Goal: Task Accomplishment & Management: Complete application form

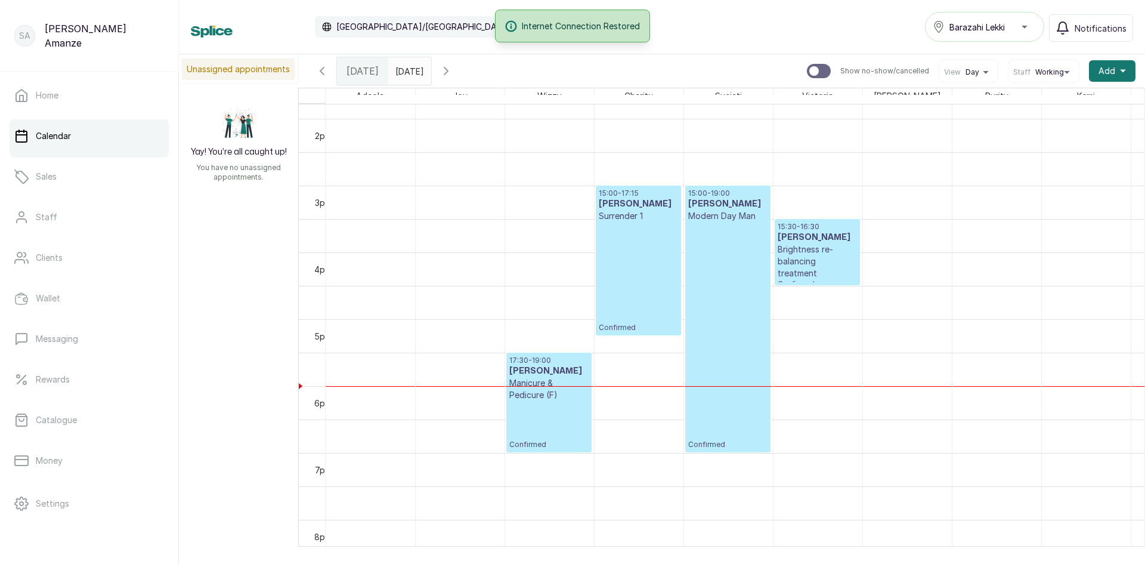
scroll to position [879, 0]
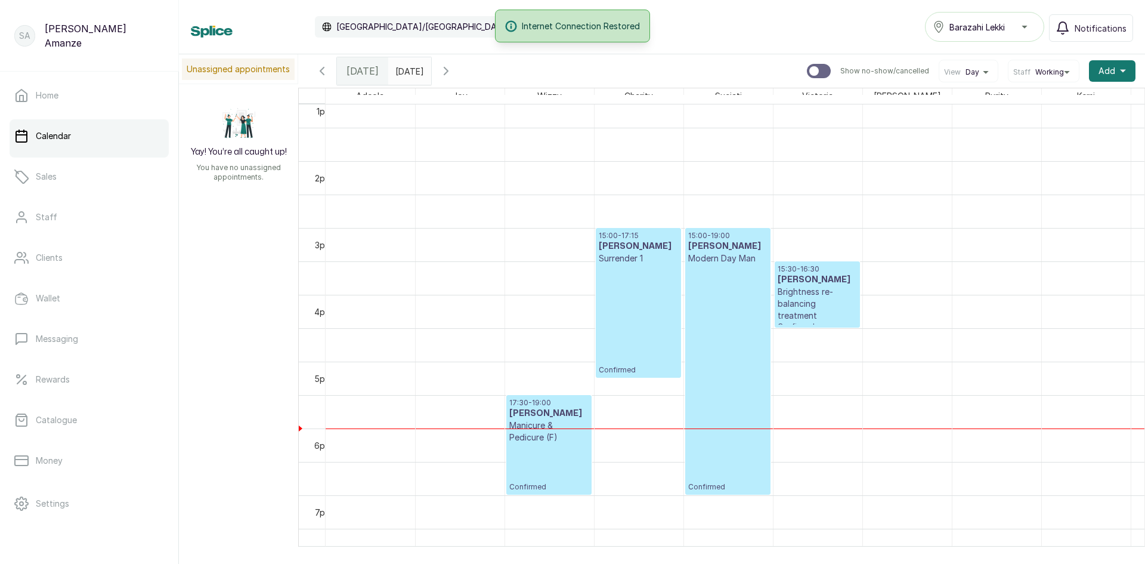
click at [826, 304] on p "Brightness re-balancing treatment" at bounding box center [817, 304] width 79 height 36
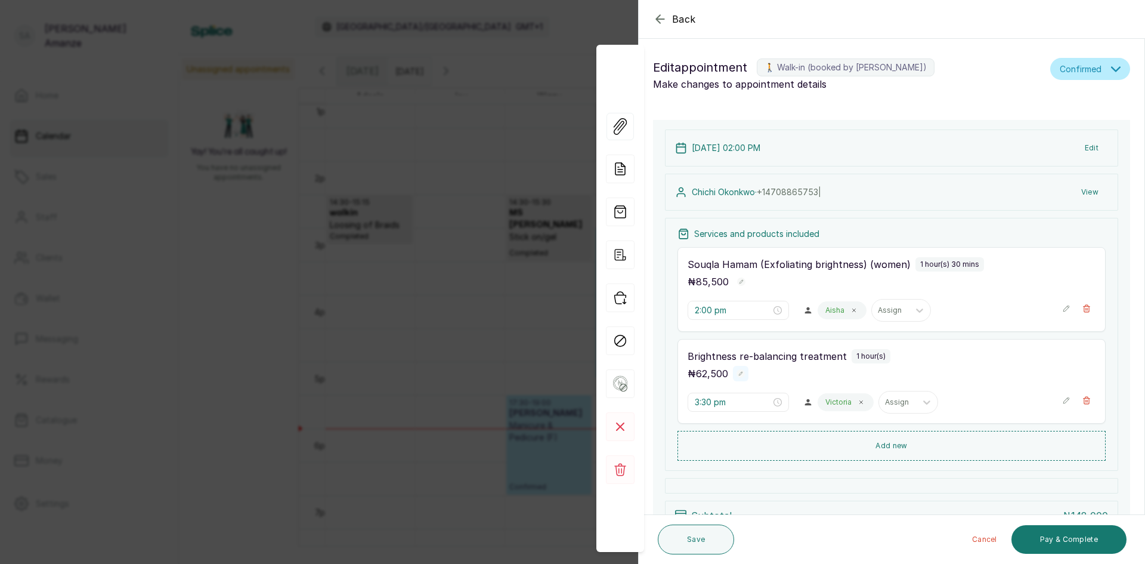
click at [741, 376] on rect "button" at bounding box center [741, 373] width 8 height 8
click at [769, 371] on icon "button" at bounding box center [774, 375] width 10 height 10
click at [1062, 399] on icon "button" at bounding box center [1066, 400] width 8 height 8
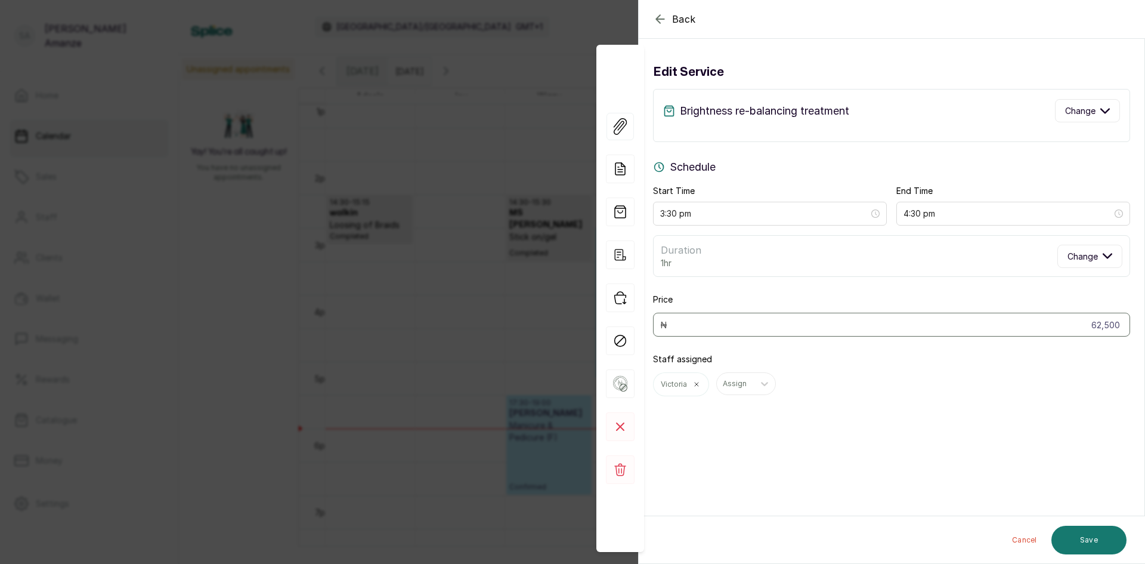
click at [1018, 534] on button "Cancel" at bounding box center [1025, 540] width 44 height 29
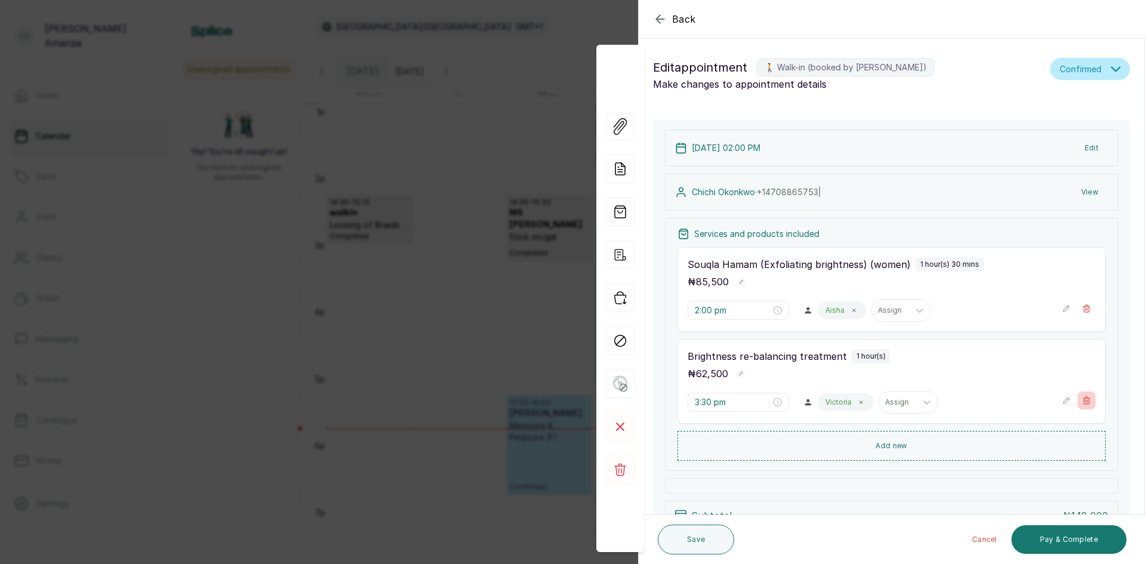
click at [1083, 400] on button "Show no-show/cancelled" at bounding box center [1087, 400] width 18 height 18
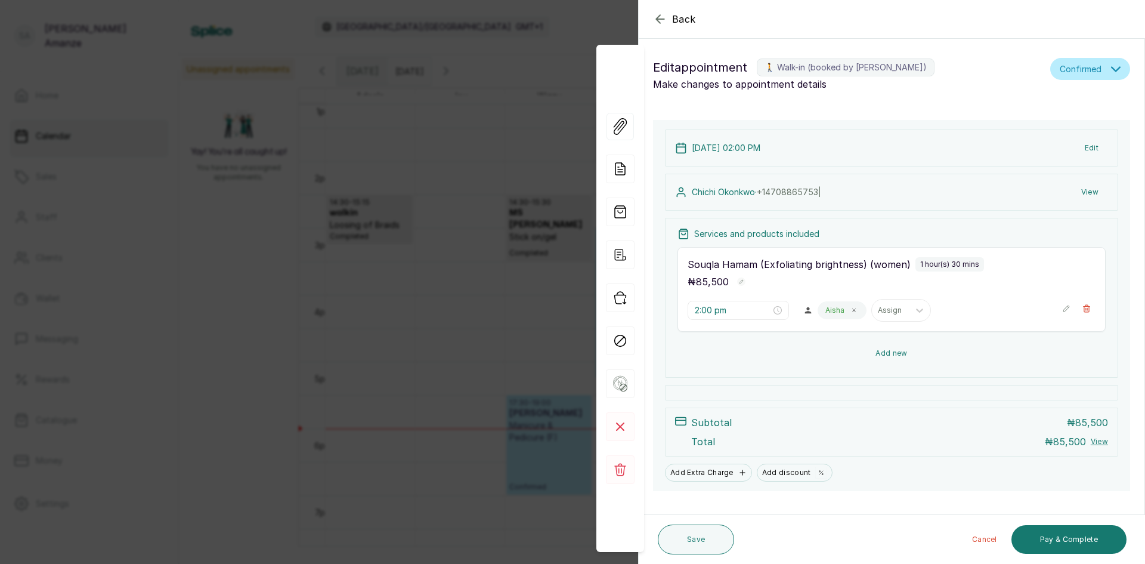
click at [943, 357] on button "Add new" at bounding box center [892, 353] width 428 height 29
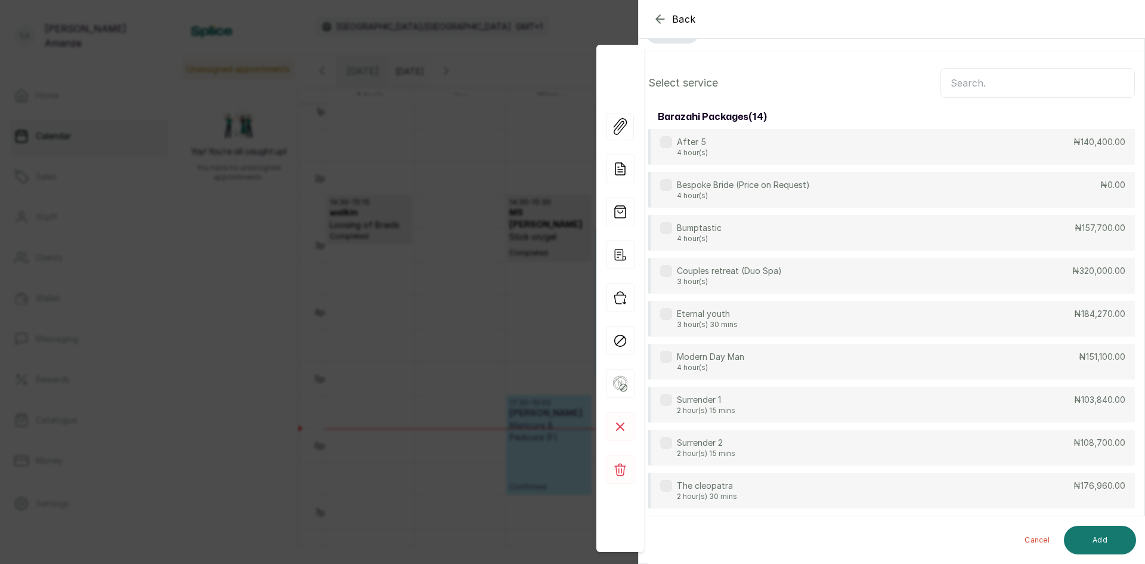
scroll to position [0, 0]
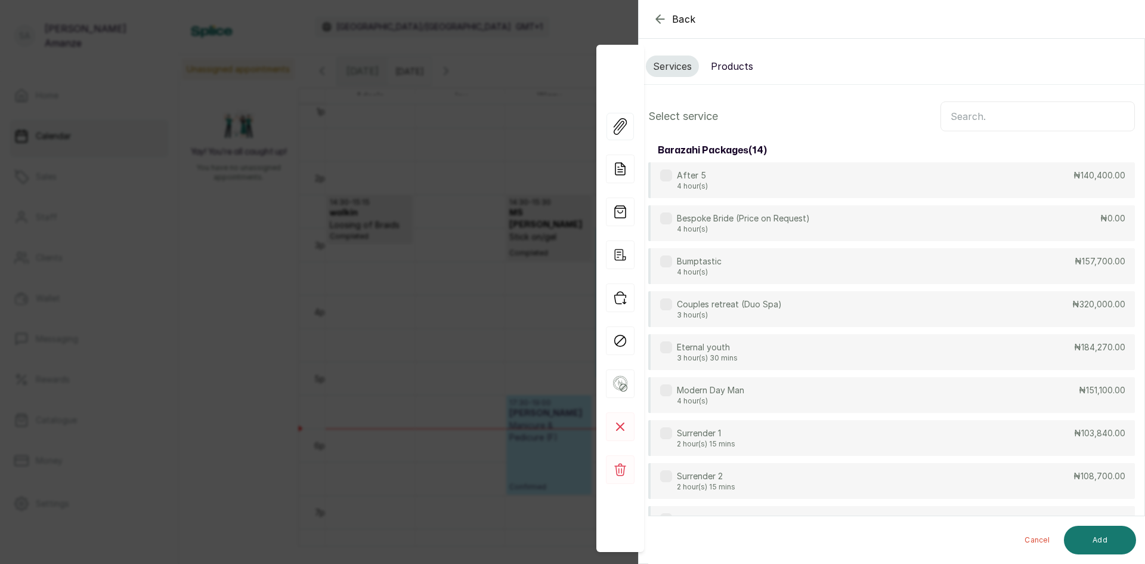
click at [964, 118] on input "text" at bounding box center [1038, 116] width 194 height 30
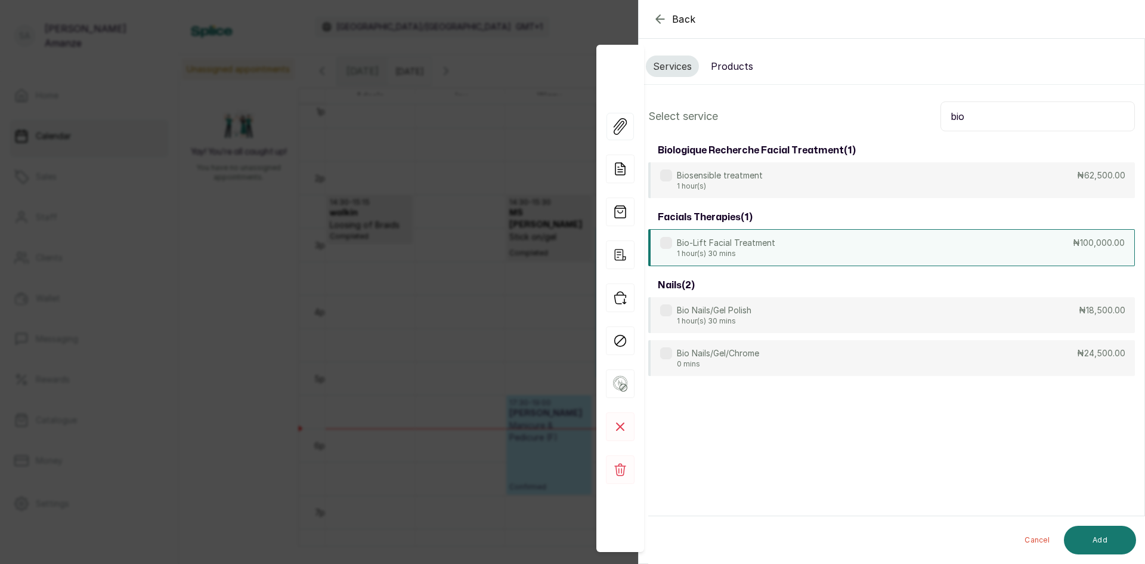
type input "bio"
click at [961, 241] on div "Bio-Lift Facial Treatment 1 hour(s) 30 mins ₦100,000.00" at bounding box center [891, 247] width 487 height 37
click at [1085, 545] on button "Add" at bounding box center [1100, 540] width 72 height 29
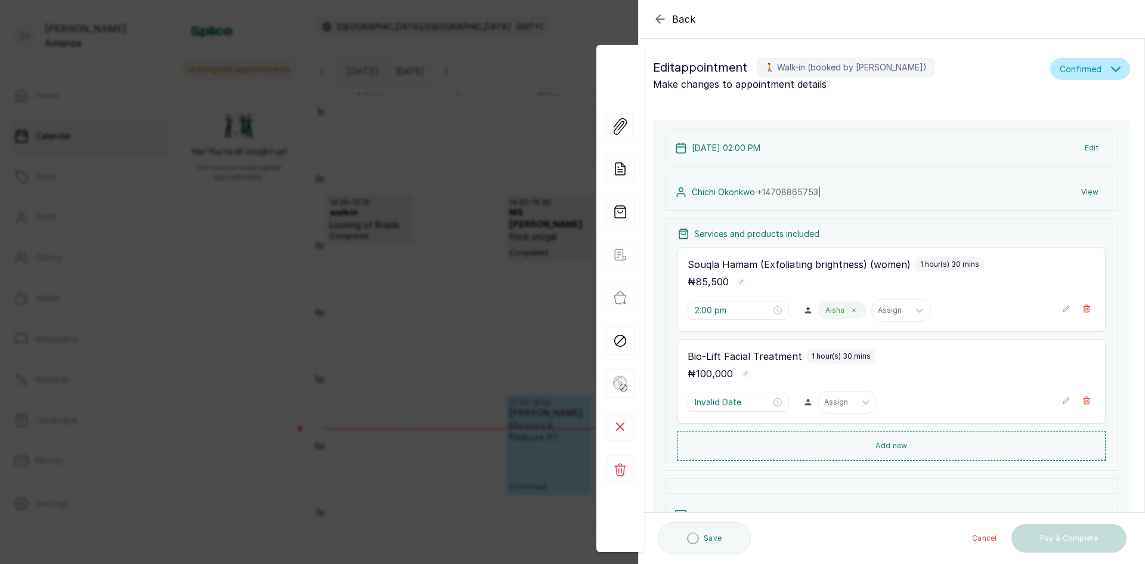
type input "3:30 pm"
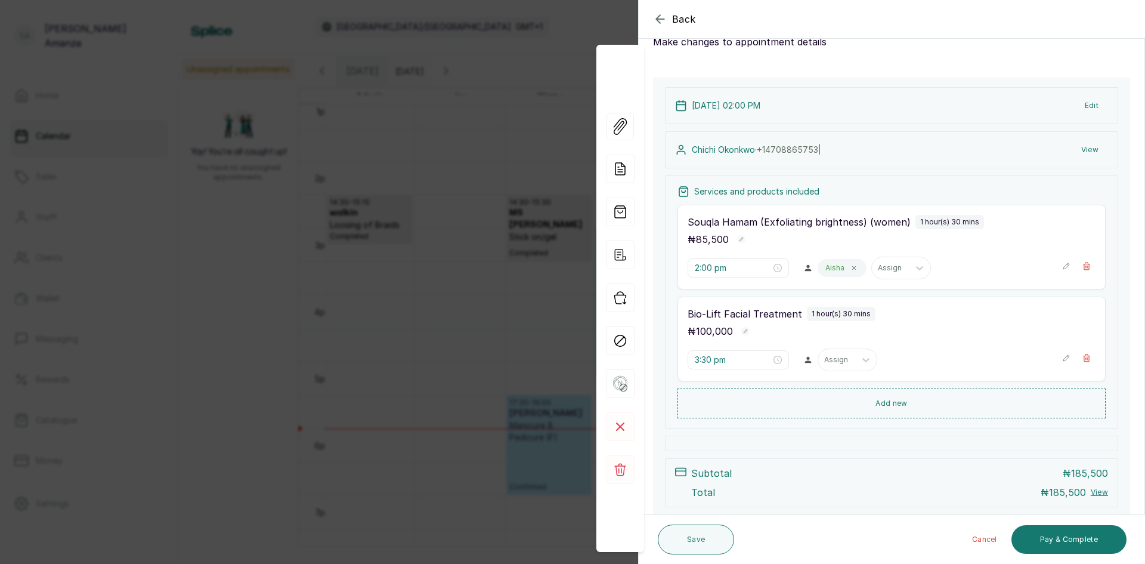
scroll to position [112, 0]
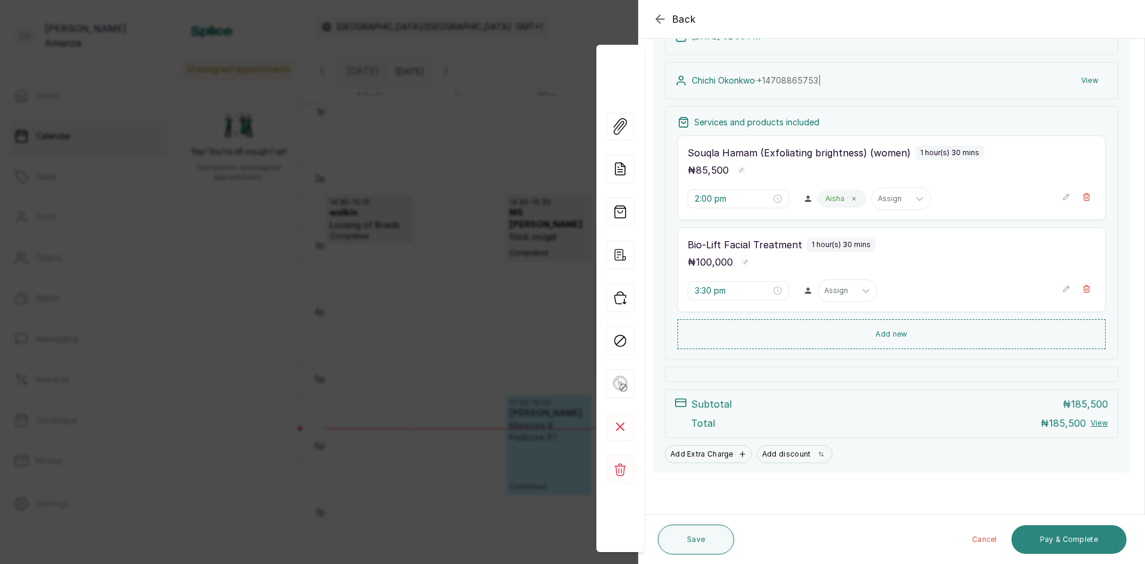
click at [1028, 540] on button "Pay & Complete" at bounding box center [1069, 539] width 115 height 29
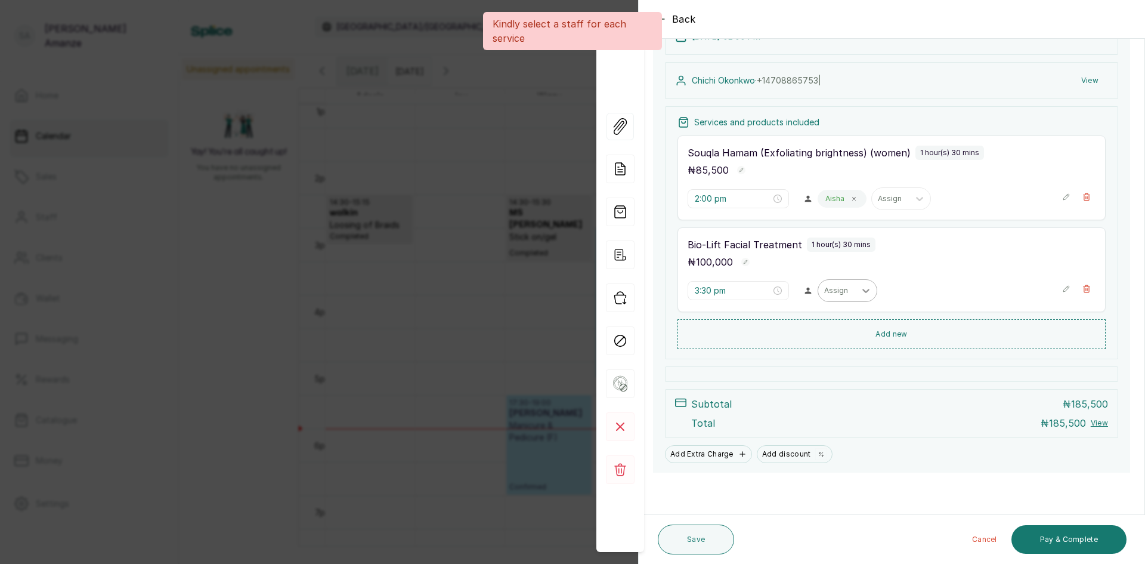
click at [855, 292] on div at bounding box center [865, 290] width 21 height 21
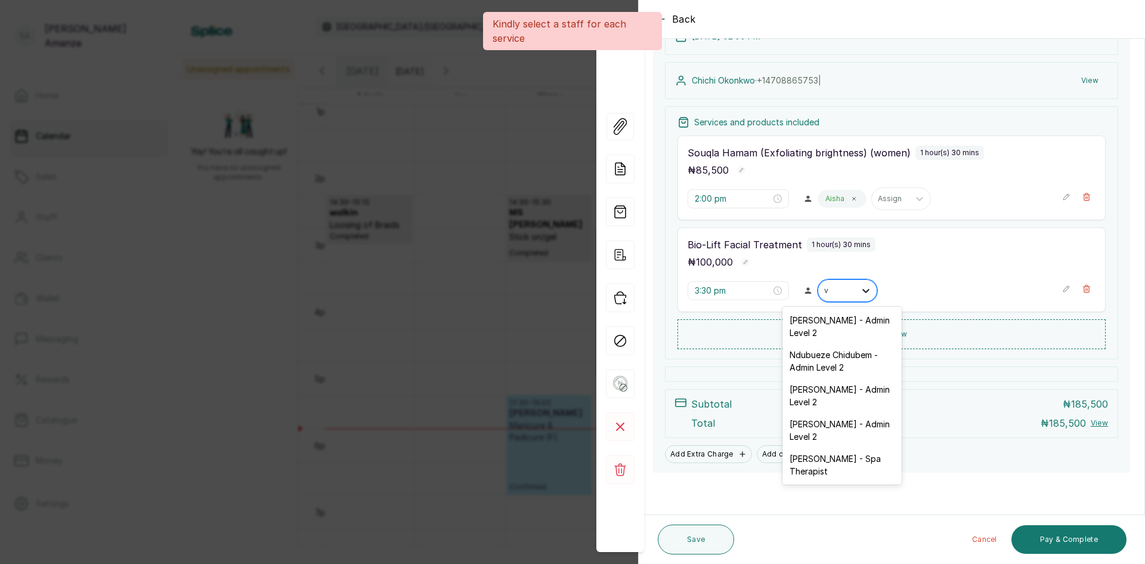
type input "vi"
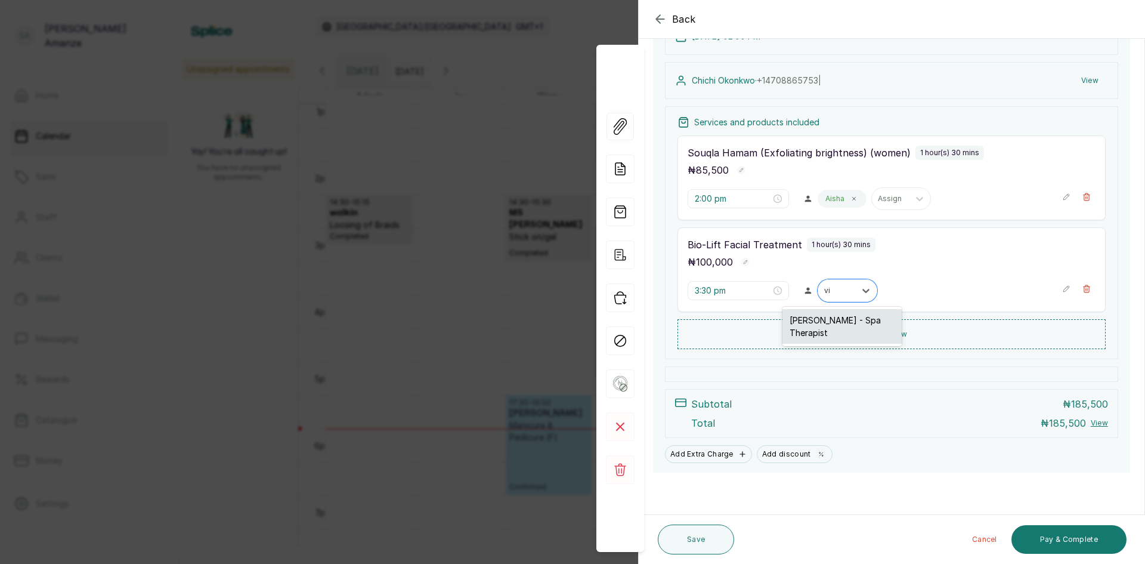
click at [823, 324] on div "[PERSON_NAME] - Spa Therapist" at bounding box center [842, 326] width 119 height 35
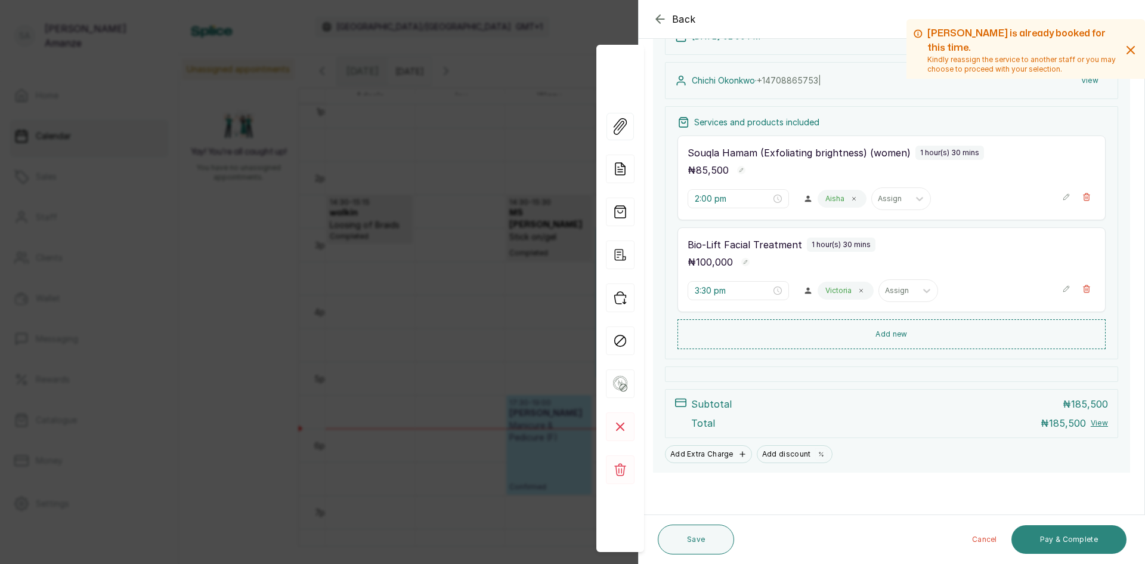
click at [1068, 540] on button "Pay & Complete" at bounding box center [1069, 539] width 115 height 29
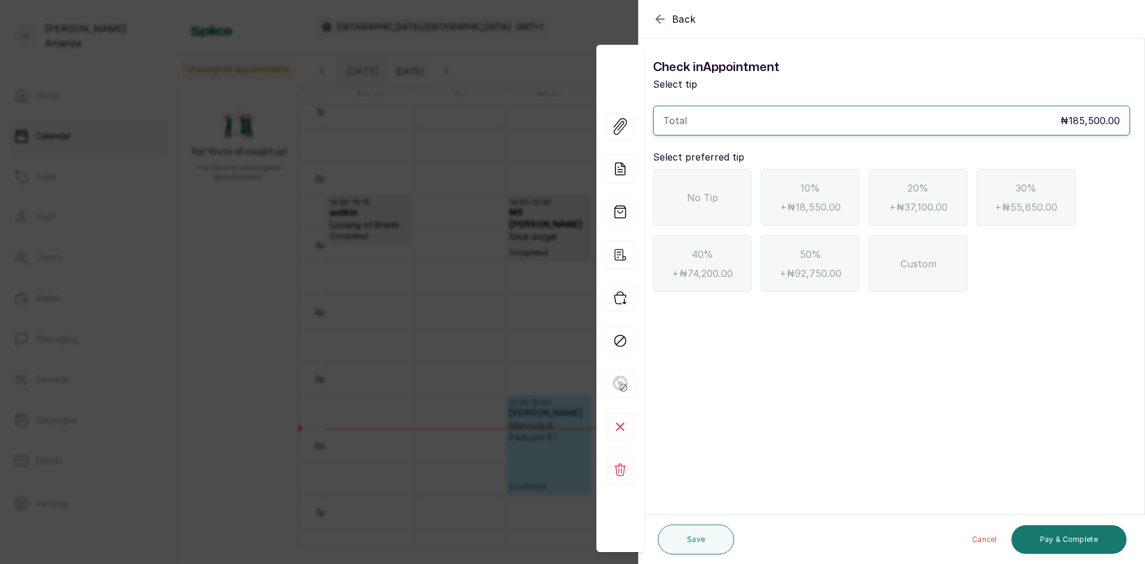
click at [689, 212] on div "No Tip" at bounding box center [702, 197] width 98 height 57
click at [1056, 530] on button "Pay & Complete" at bounding box center [1069, 539] width 115 height 29
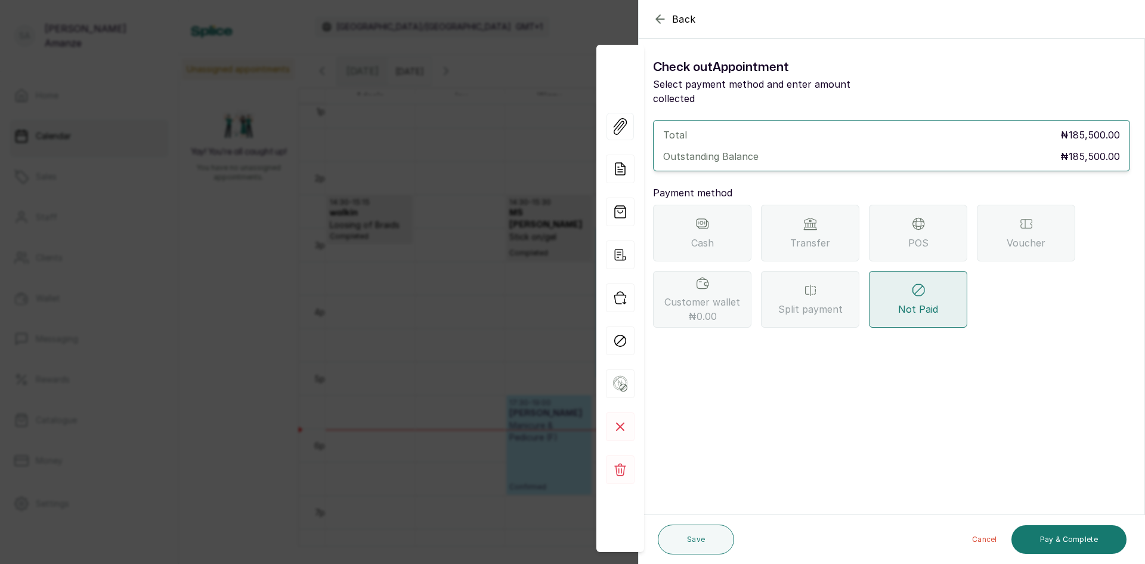
click at [888, 230] on div "POS" at bounding box center [918, 233] width 98 height 57
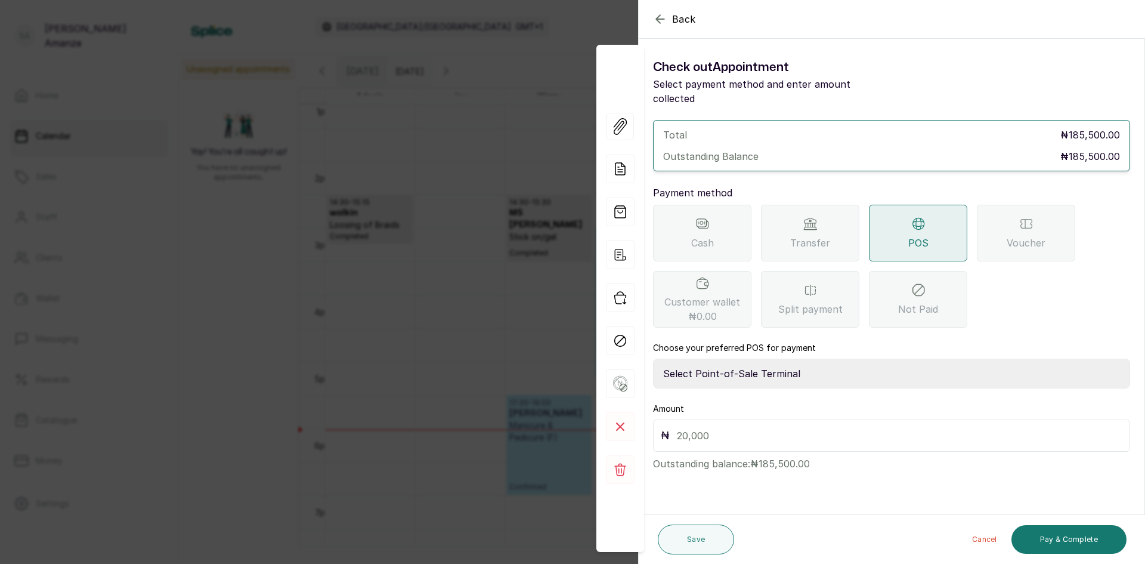
click at [750, 359] on select "Select Point-of-Sale Terminal [GEOGRAPHIC_DATA] POS Paystack-Titan Access POS A…" at bounding box center [891, 374] width 477 height 30
select select "167b6f8a-d5d1-4786-a93b-04c747e16f1a"
click at [653, 359] on select "Select Point-of-Sale Terminal [GEOGRAPHIC_DATA] POS Paystack-Titan Access POS A…" at bounding box center [891, 374] width 477 height 30
click at [788, 427] on input "text" at bounding box center [900, 435] width 446 height 17
type input "185,500"
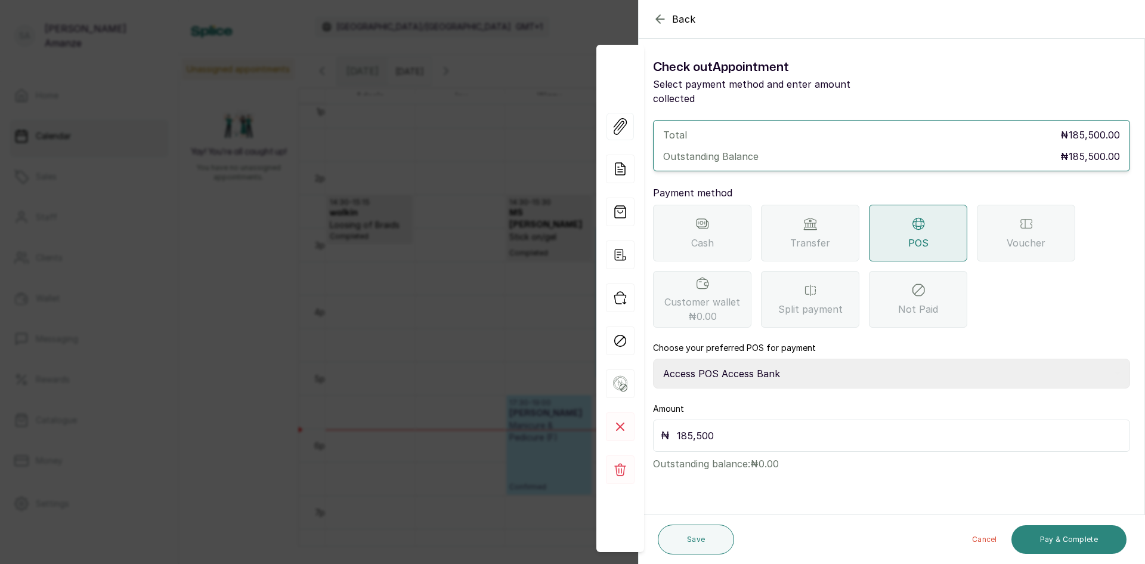
click at [1063, 543] on button "Pay & Complete" at bounding box center [1069, 539] width 115 height 29
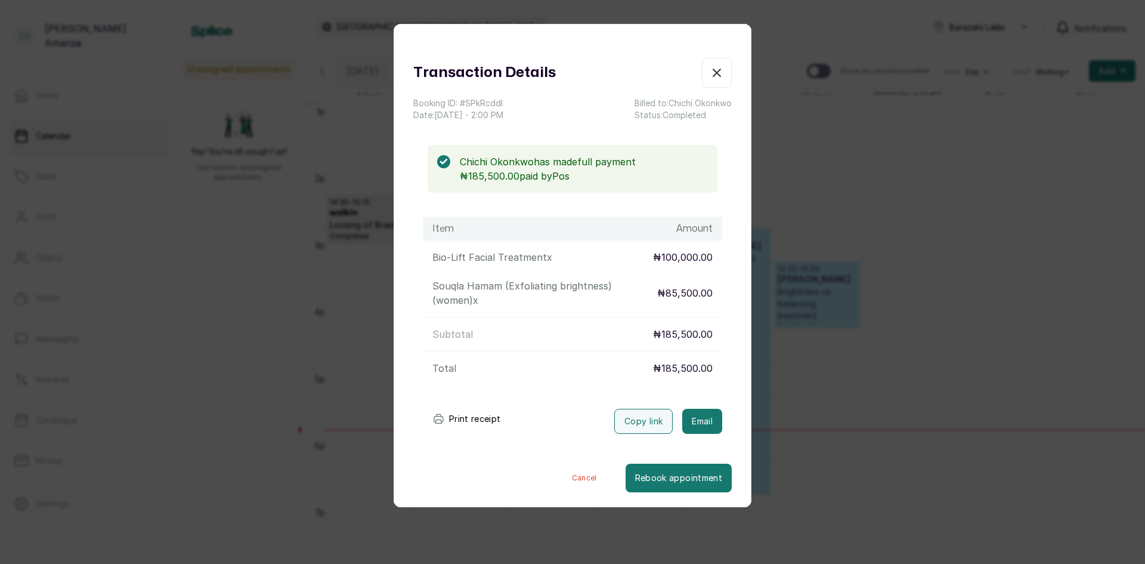
click at [713, 72] on icon "button" at bounding box center [716, 72] width 7 height 7
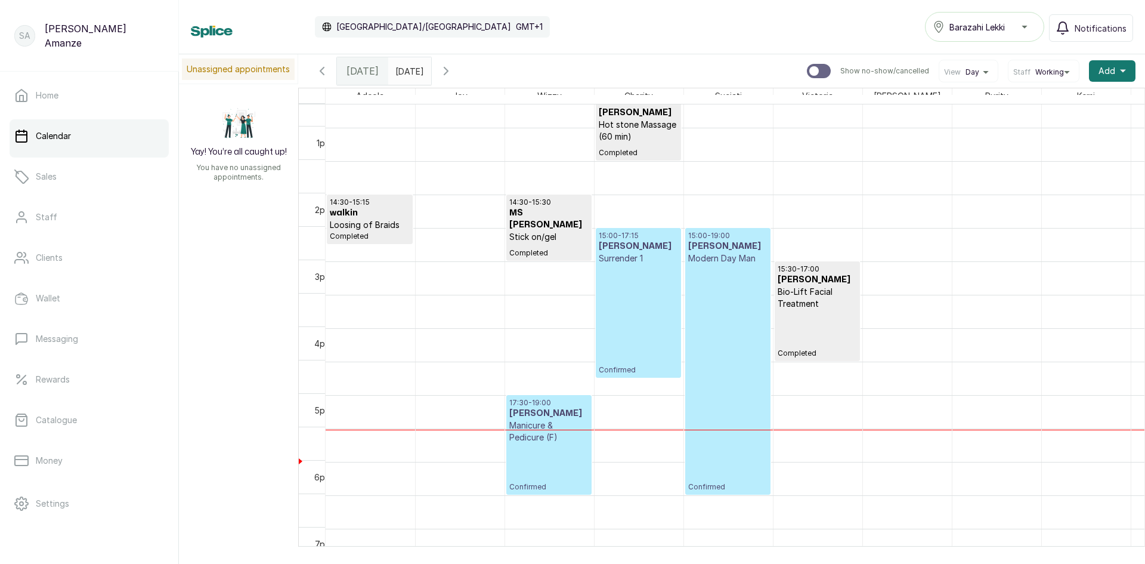
scroll to position [879, 0]
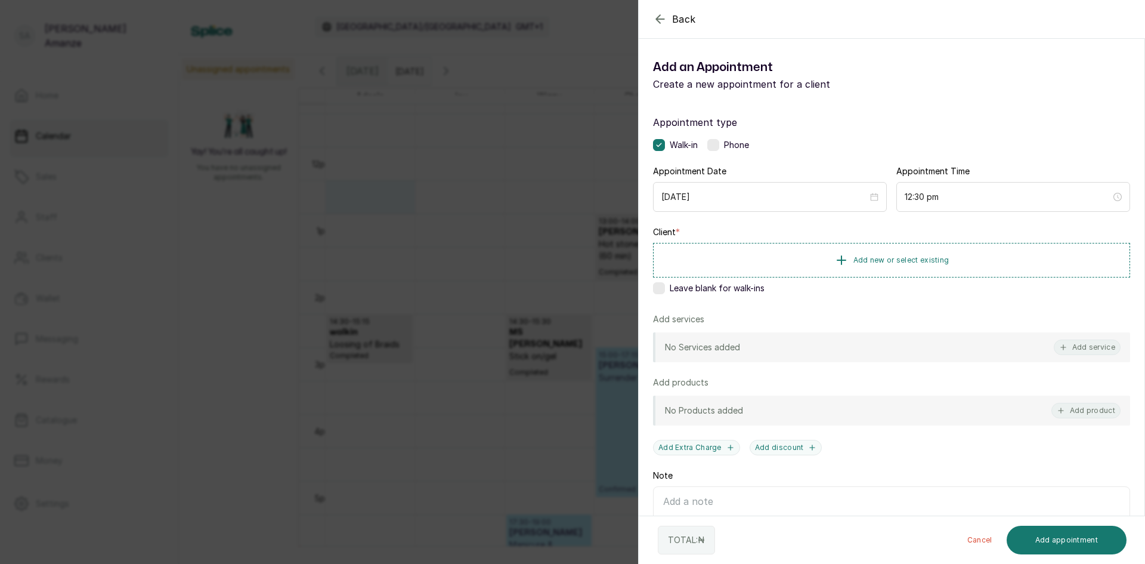
click at [658, 286] on label at bounding box center [659, 288] width 12 height 12
click at [1077, 348] on button "Add service" at bounding box center [1087, 347] width 67 height 16
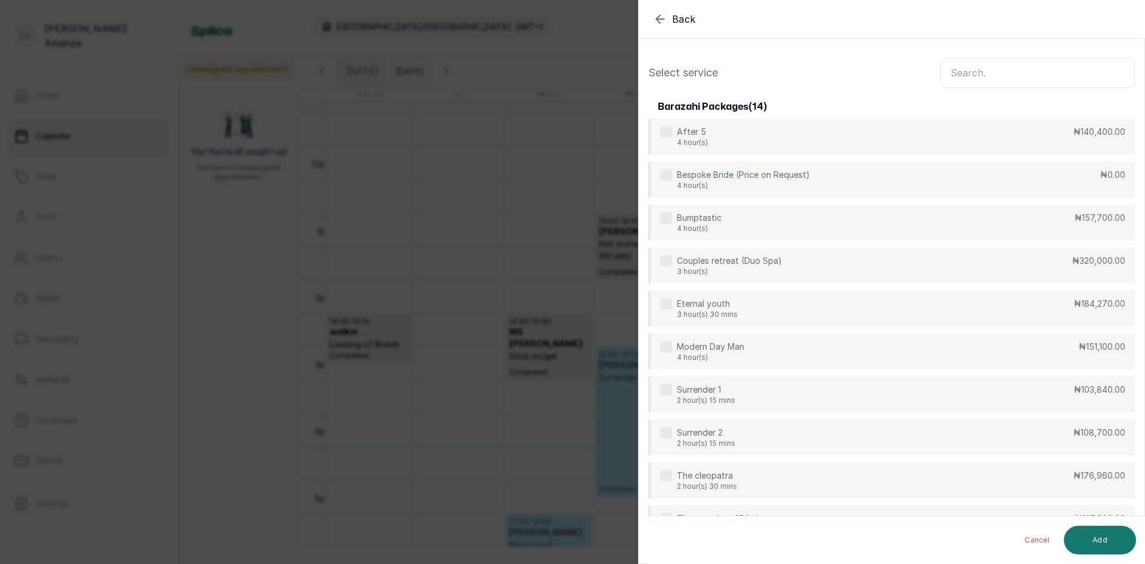
click at [963, 76] on input "text" at bounding box center [1038, 73] width 194 height 30
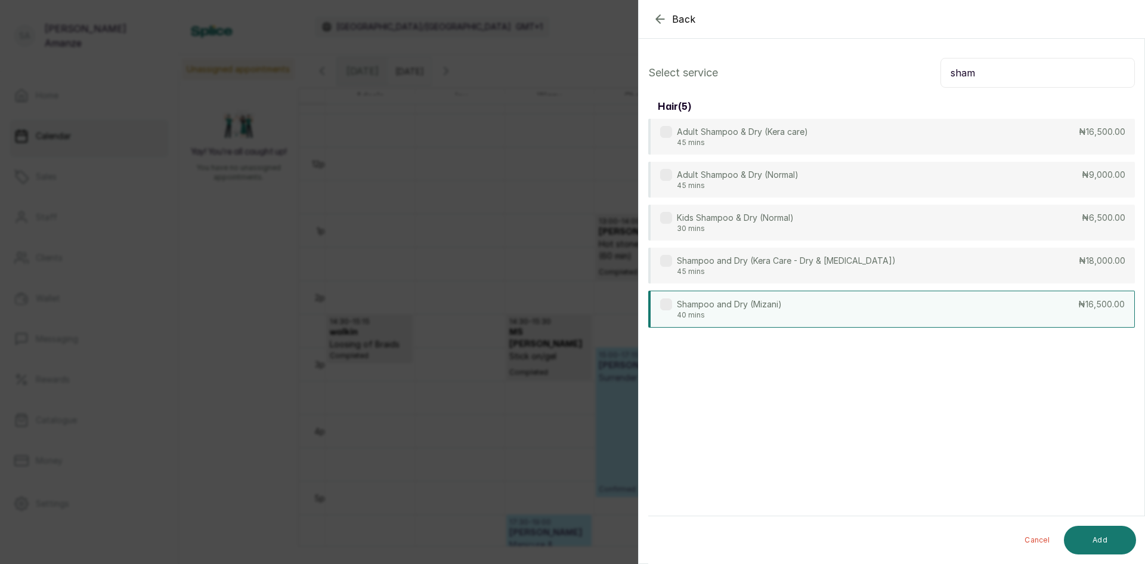
type input "sham"
click at [849, 308] on div "Shampoo and Dry (Mizani) 40 mins ₦16,500.00" at bounding box center [891, 309] width 487 height 37
click at [1083, 532] on button "Add" at bounding box center [1100, 540] width 72 height 29
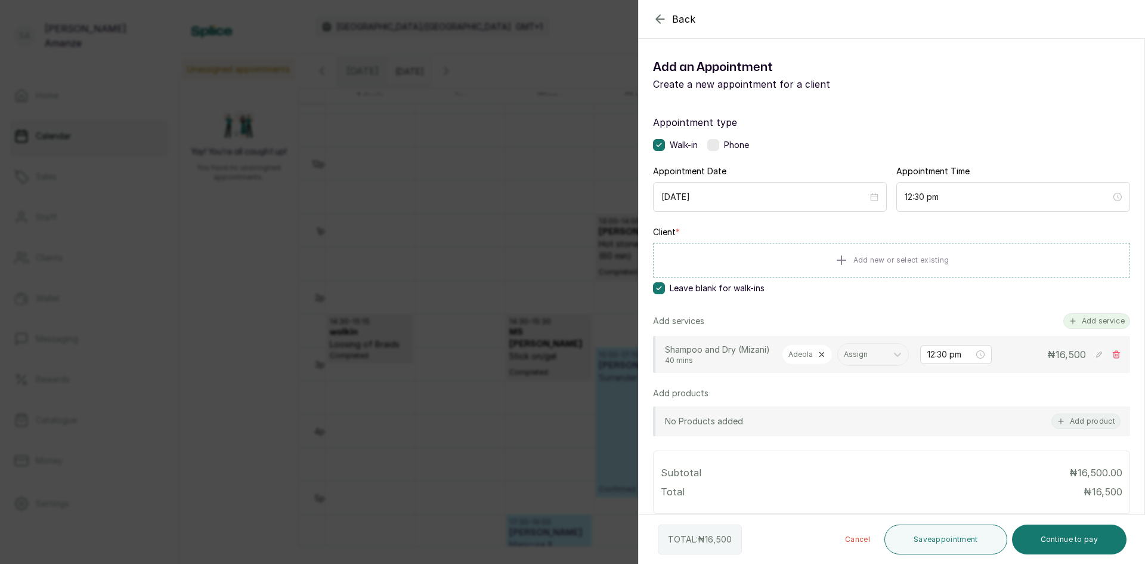
click at [1074, 322] on button "Add service" at bounding box center [1097, 321] width 67 height 16
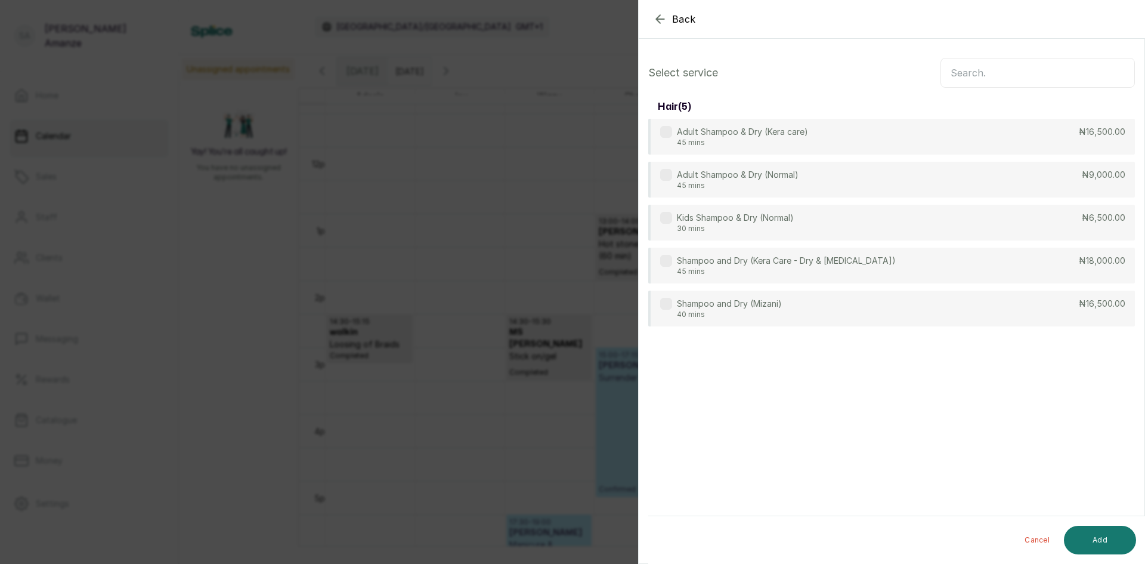
click at [1002, 68] on input "text" at bounding box center [1038, 73] width 194 height 30
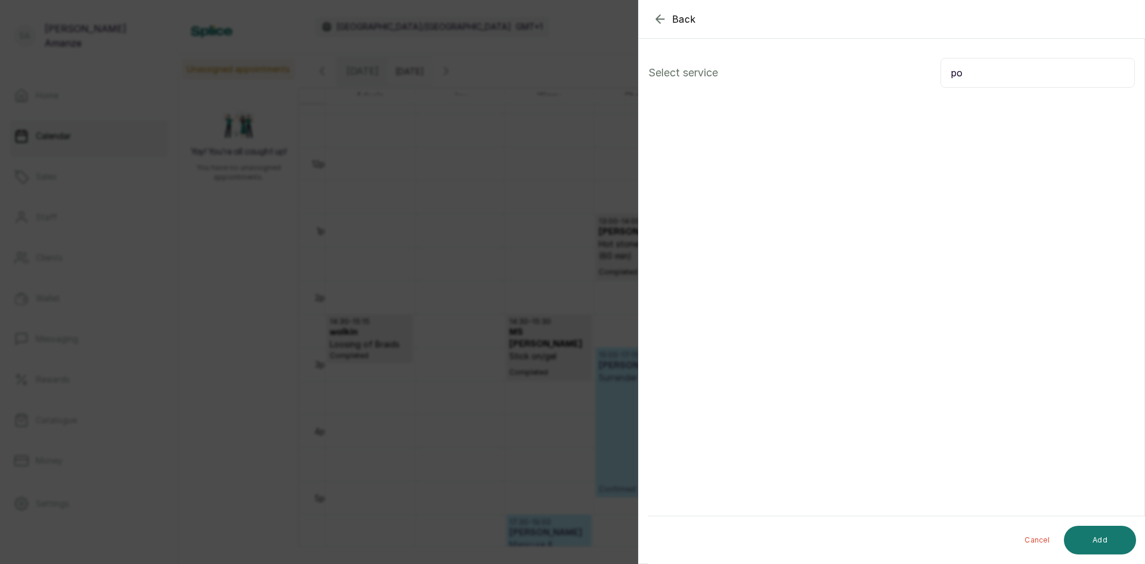
type input "p"
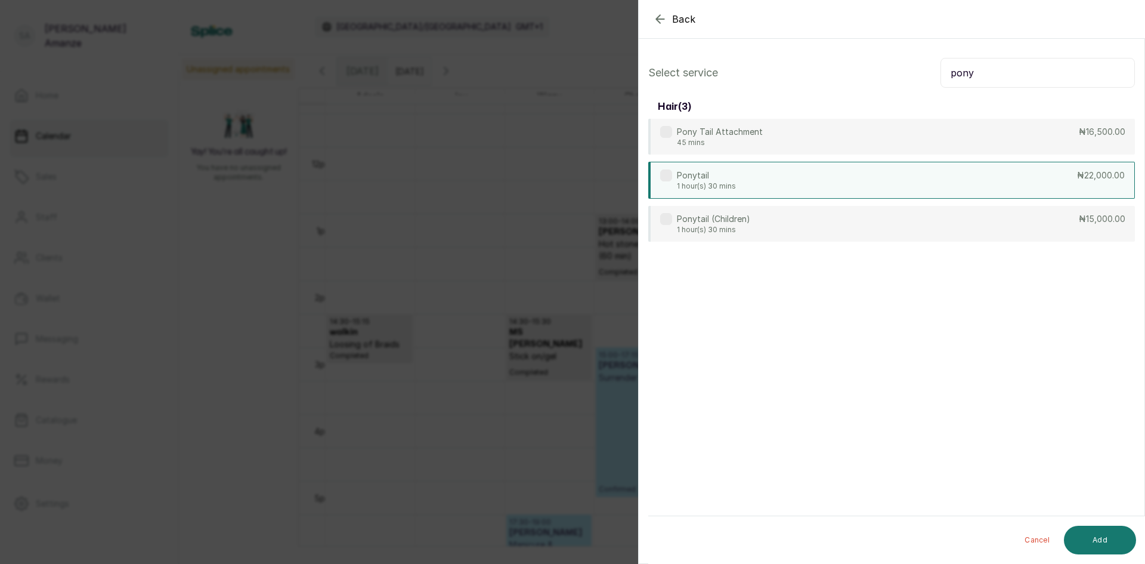
type input "pony"
drag, startPoint x: 881, startPoint y: 185, endPoint x: 861, endPoint y: 197, distance: 23.0
click at [877, 186] on div "Ponytail 1 hour(s) 30 mins ₦22,000.00" at bounding box center [891, 180] width 487 height 37
click at [1096, 542] on button "Add" at bounding box center [1100, 540] width 72 height 29
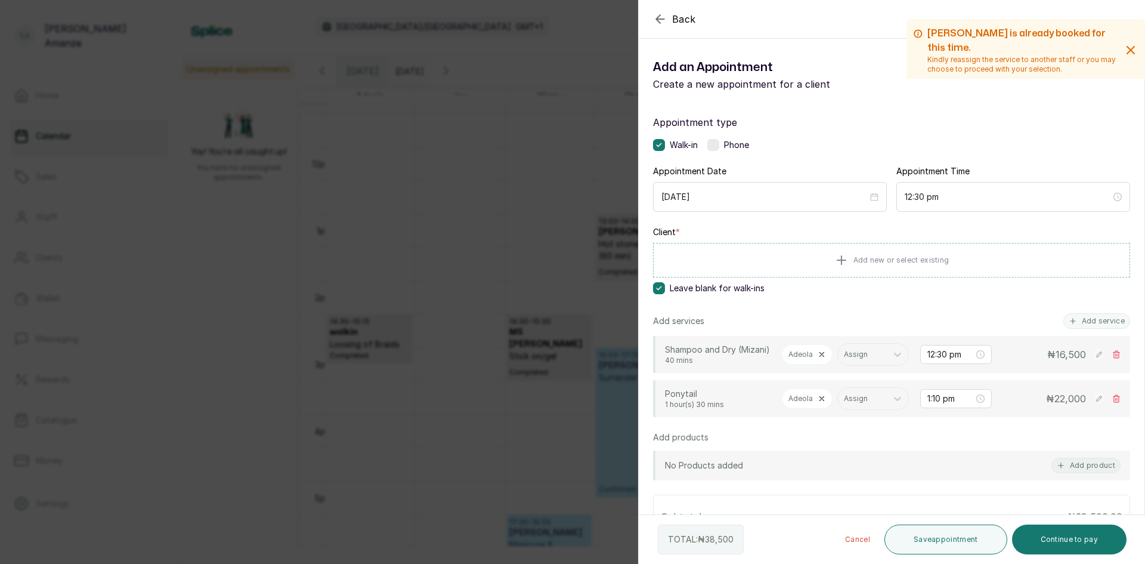
drag, startPoint x: 820, startPoint y: 426, endPoint x: 846, endPoint y: 447, distance: 33.5
click at [821, 409] on div "Adeola" at bounding box center [807, 398] width 51 height 20
click at [823, 403] on icon at bounding box center [822, 398] width 8 height 8
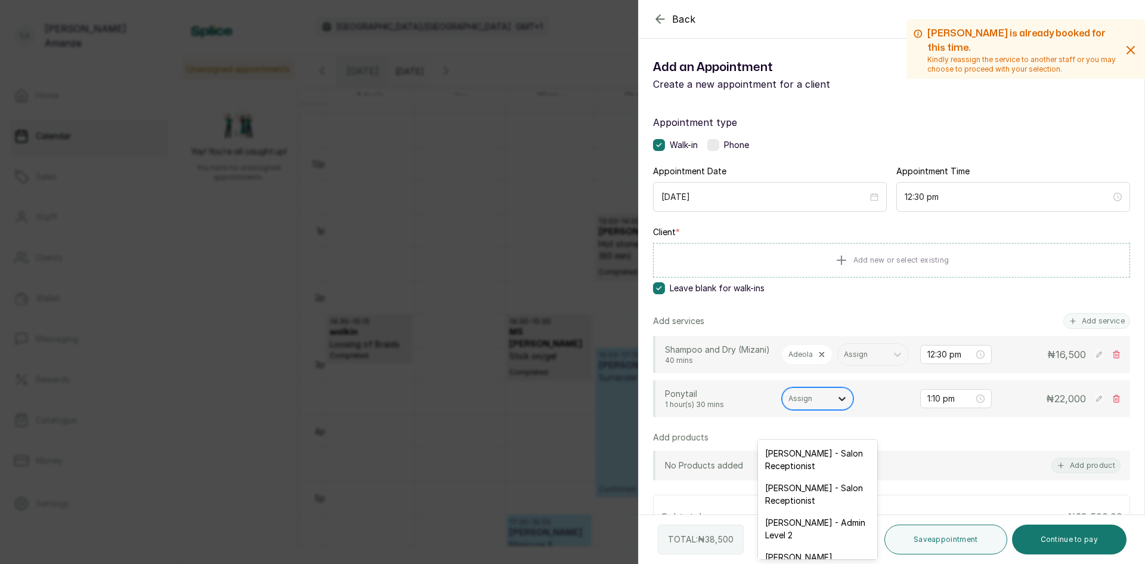
click at [848, 409] on div at bounding box center [842, 398] width 21 height 21
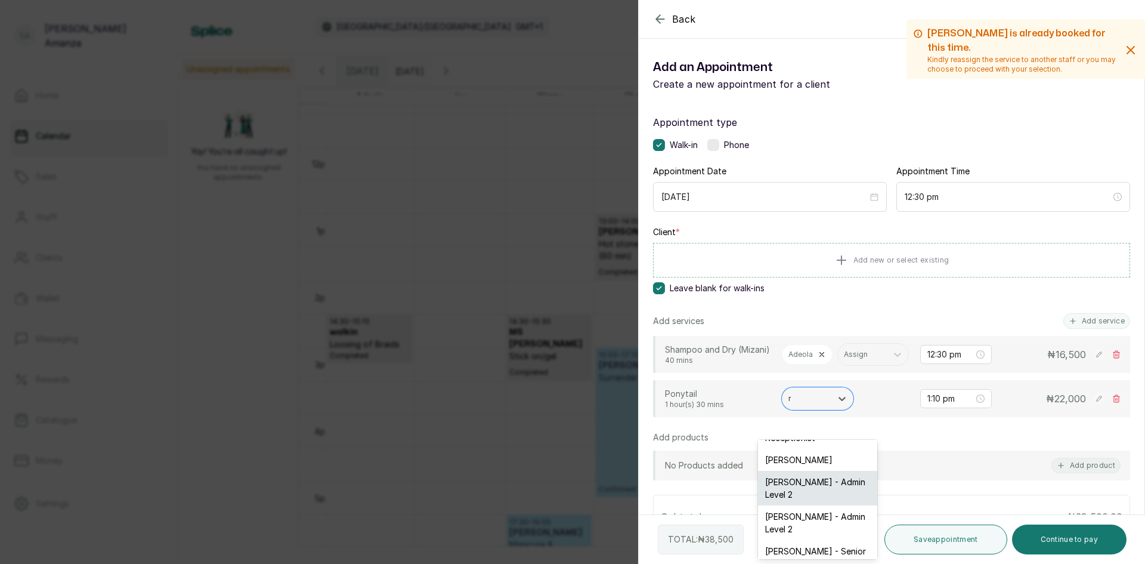
scroll to position [0, 0]
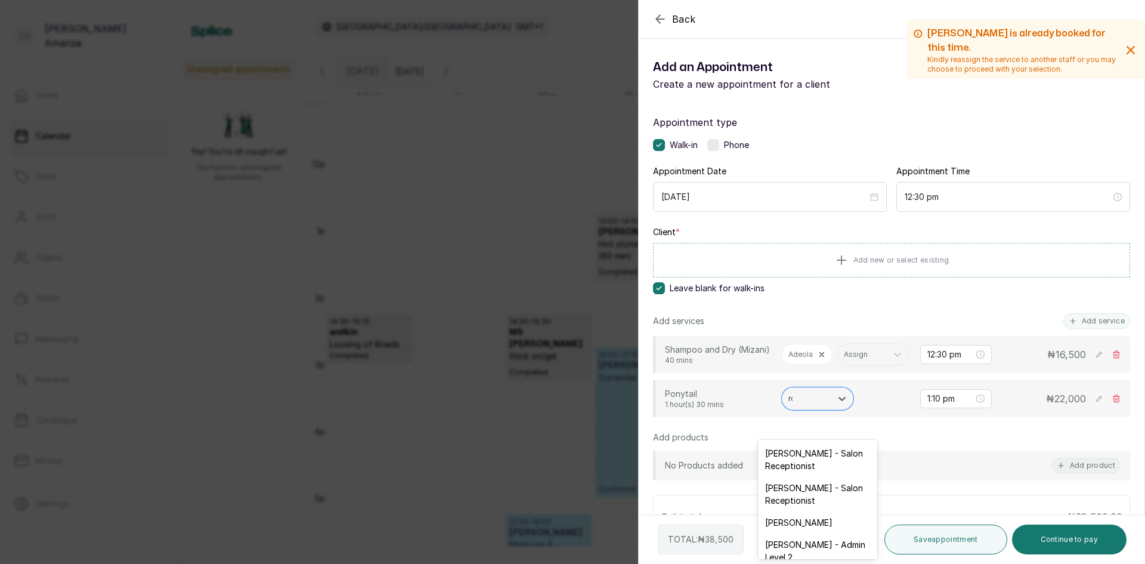
type input "ros"
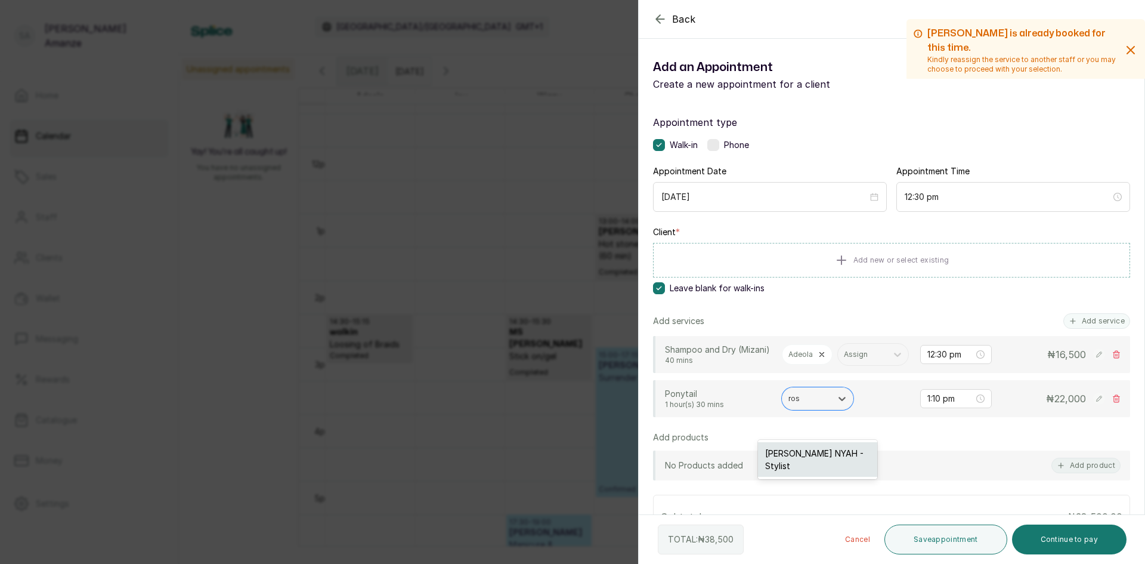
click at [829, 461] on div "[PERSON_NAME] NYAH - Stylist" at bounding box center [817, 459] width 119 height 35
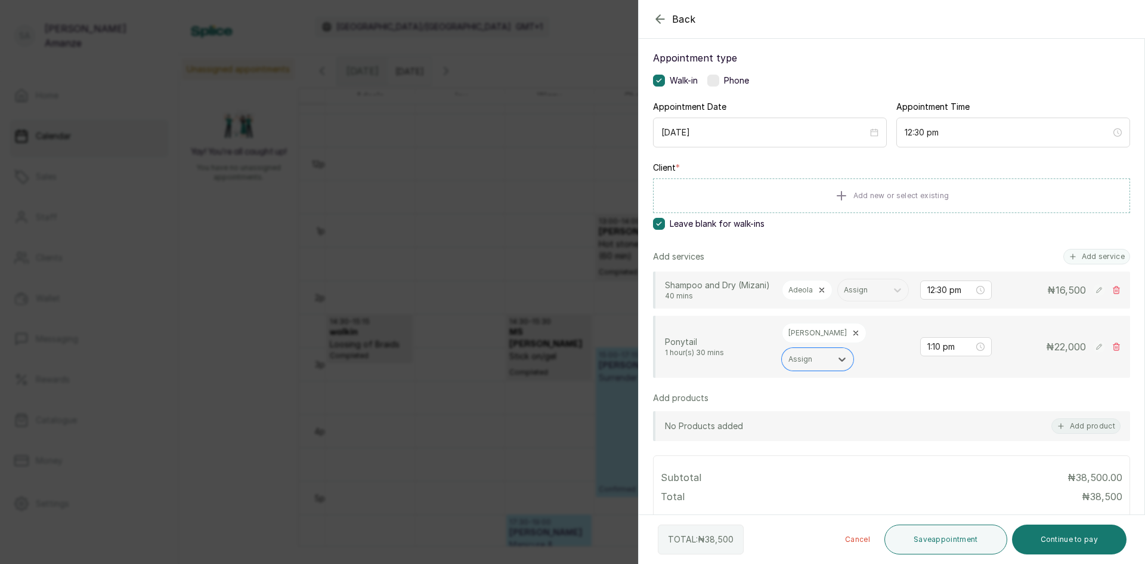
scroll to position [119, 0]
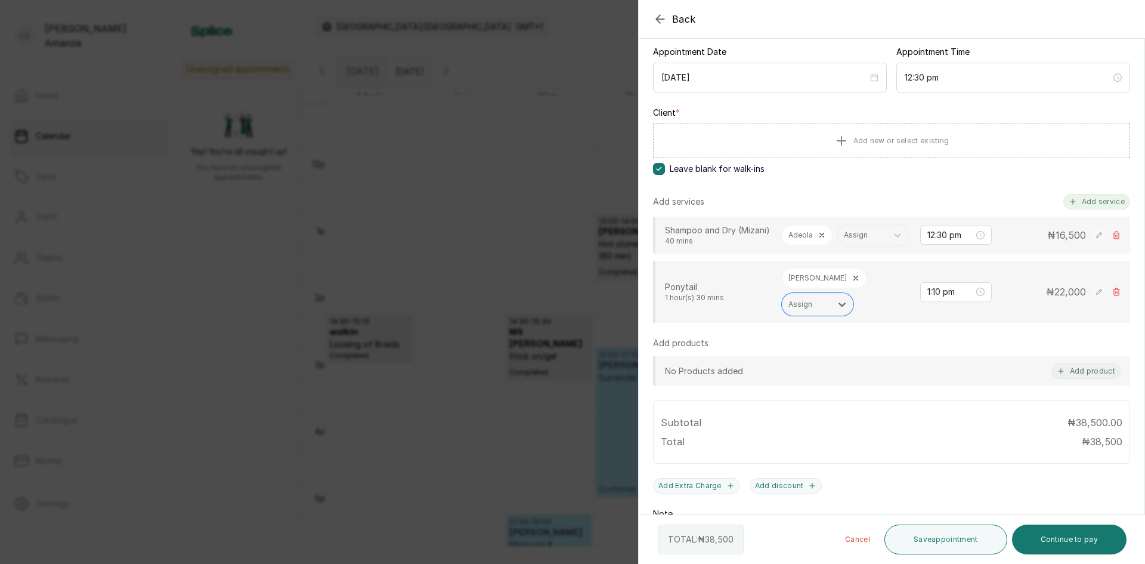
click at [1071, 196] on button "Add service" at bounding box center [1097, 202] width 67 height 16
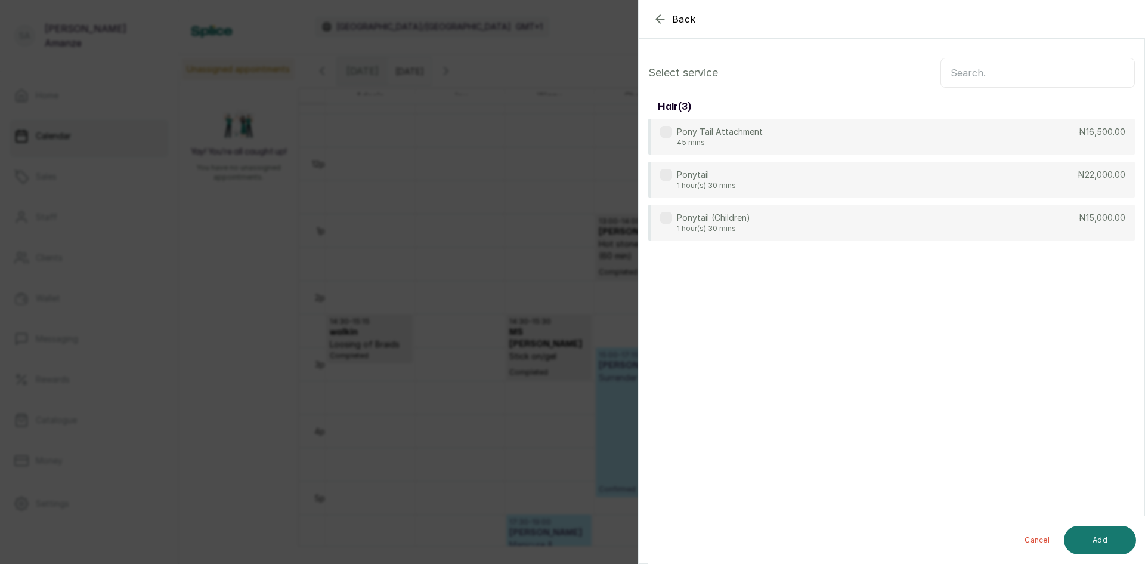
click at [1053, 77] on input "text" at bounding box center [1038, 73] width 194 height 30
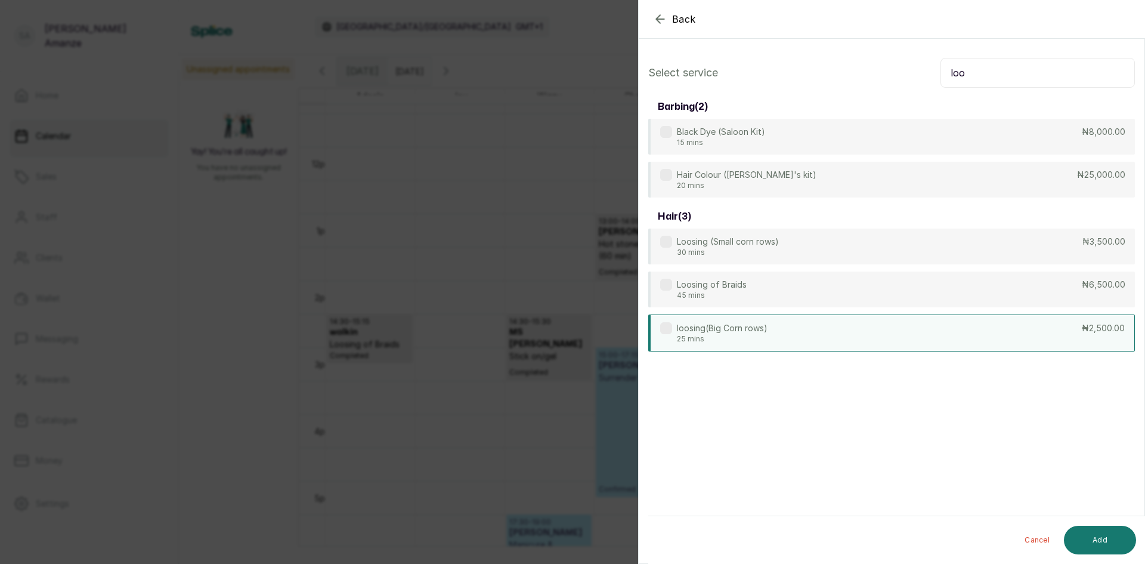
type input "loo"
click at [1003, 344] on div "loosing(Big Corn rows) 25 mins ₦2,500.00" at bounding box center [891, 332] width 487 height 37
click at [1085, 542] on button "Add" at bounding box center [1100, 540] width 72 height 29
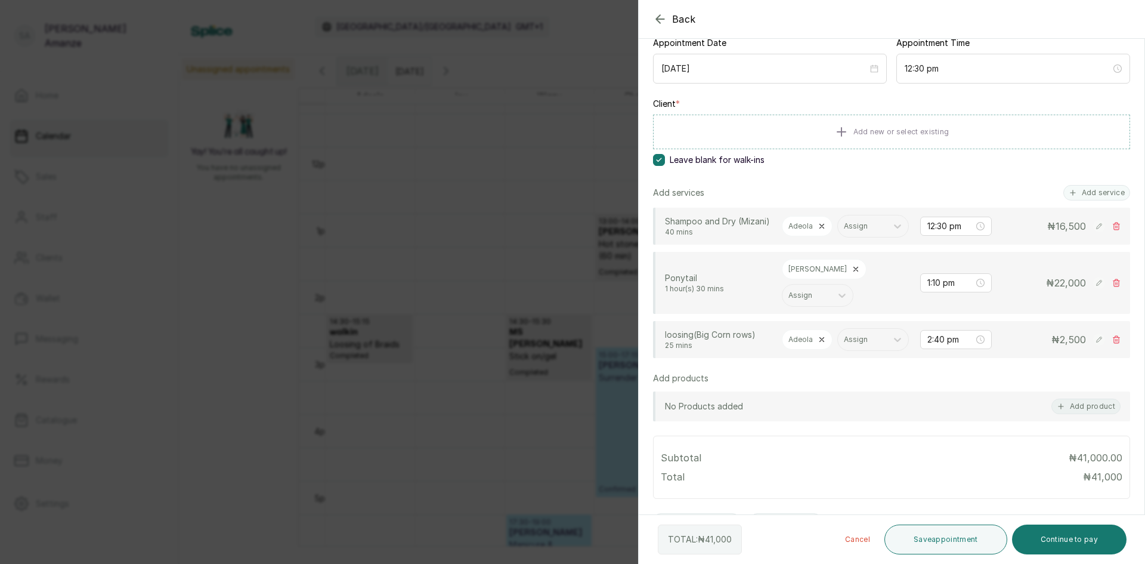
scroll to position [119, 0]
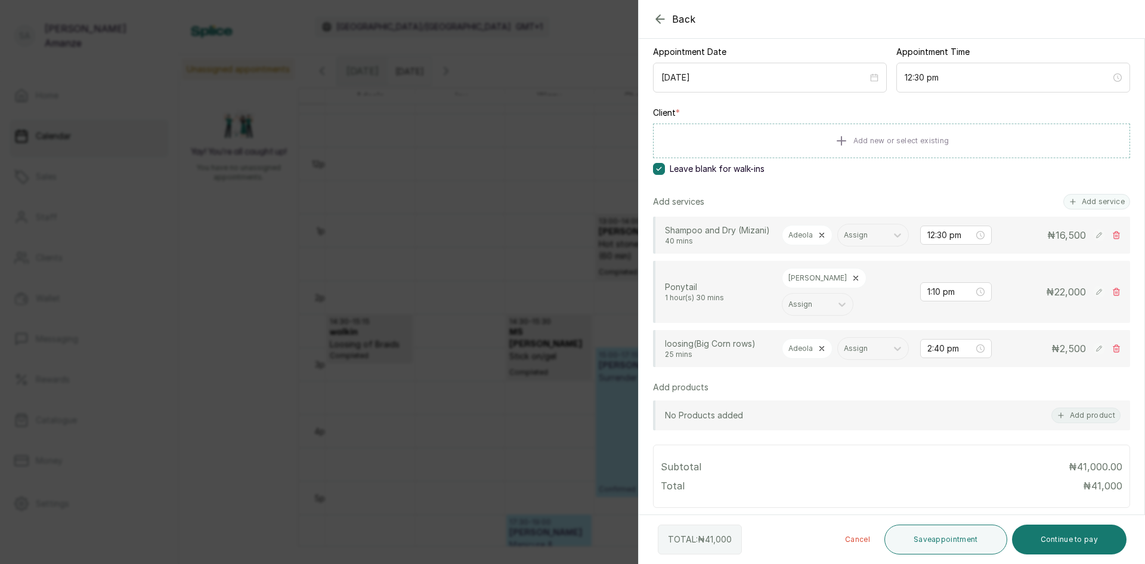
click at [1093, 241] on rect at bounding box center [1099, 235] width 12 height 12
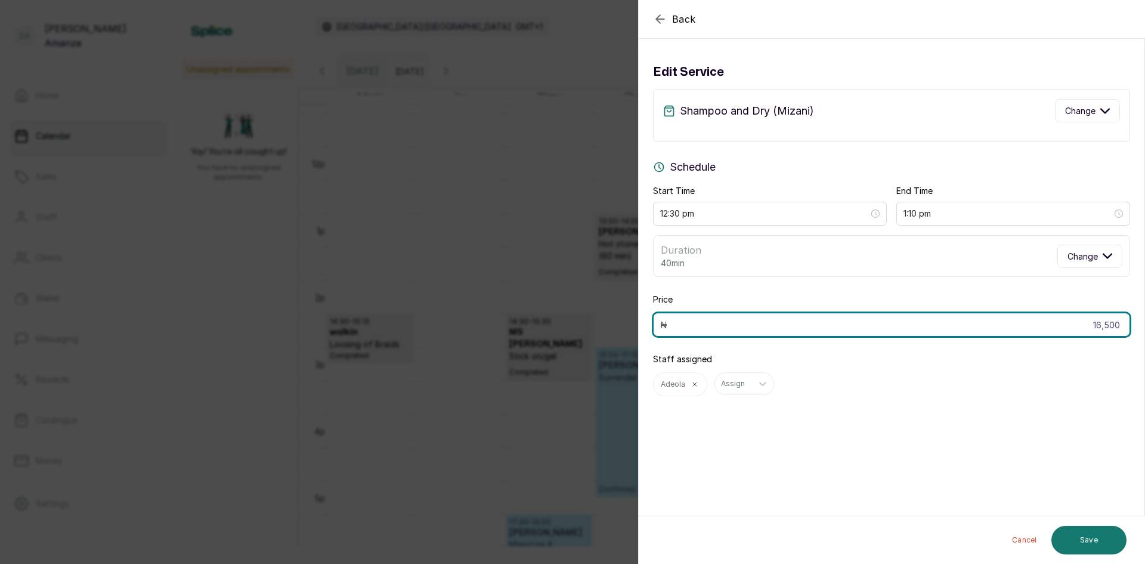
click at [1091, 327] on input "16,500" at bounding box center [891, 325] width 477 height 24
type input "21,500"
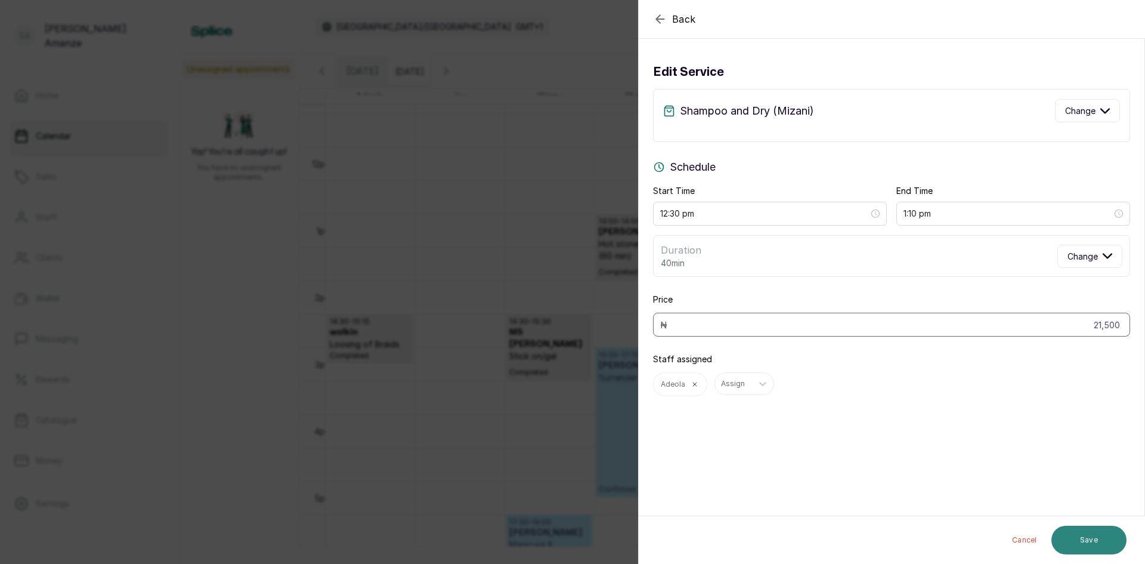
click at [1110, 540] on button "Save" at bounding box center [1089, 540] width 75 height 29
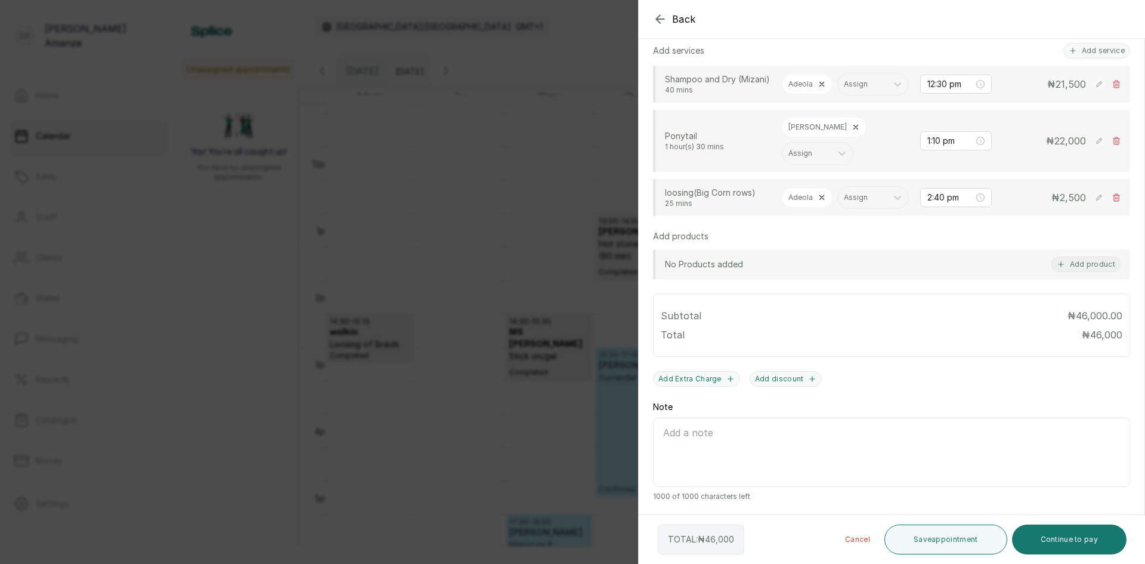
scroll to position [320, 0]
click at [1041, 541] on button "Continue to pay" at bounding box center [1069, 539] width 115 height 30
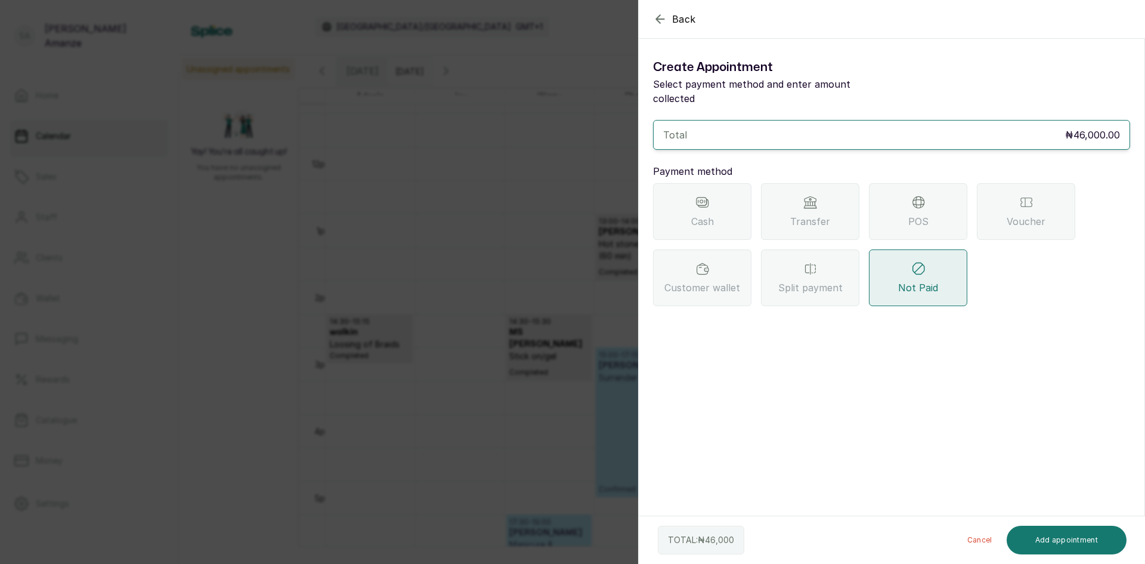
click at [904, 205] on div "POS" at bounding box center [918, 211] width 98 height 57
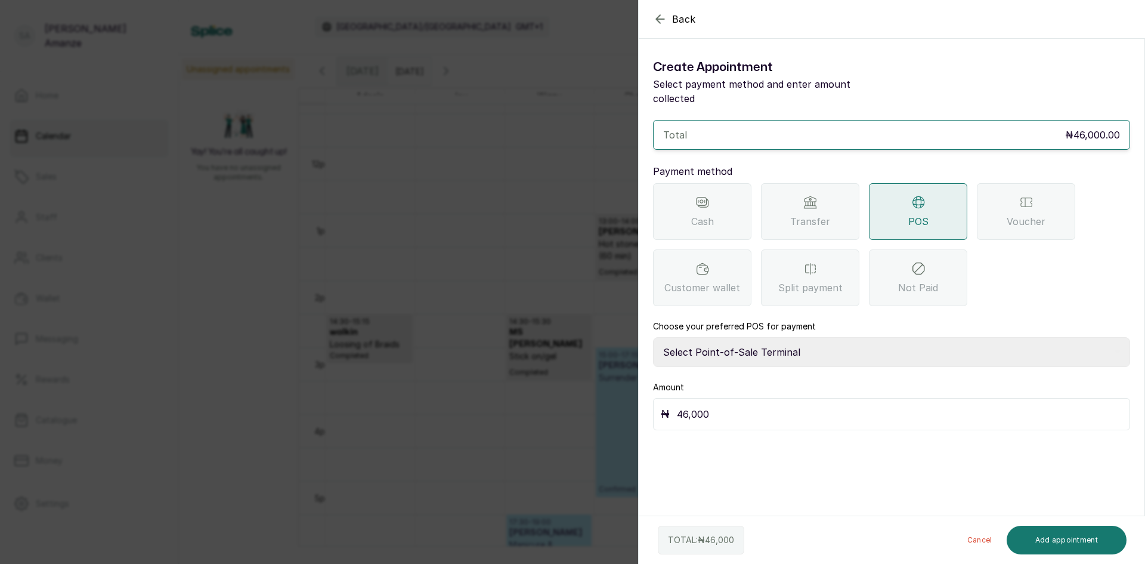
click at [762, 338] on select "Select Point-of-Sale Terminal [GEOGRAPHIC_DATA] POS Paystack-Titan Access POS A…" at bounding box center [891, 352] width 477 height 30
select select "4d1b21be-96f6-4525-8484-90dd038af117"
click at [653, 337] on select "Select Point-of-Sale Terminal [GEOGRAPHIC_DATA] POS Paystack-Titan Access POS A…" at bounding box center [891, 352] width 477 height 30
click at [1046, 540] on button "Add appointment" at bounding box center [1067, 540] width 121 height 29
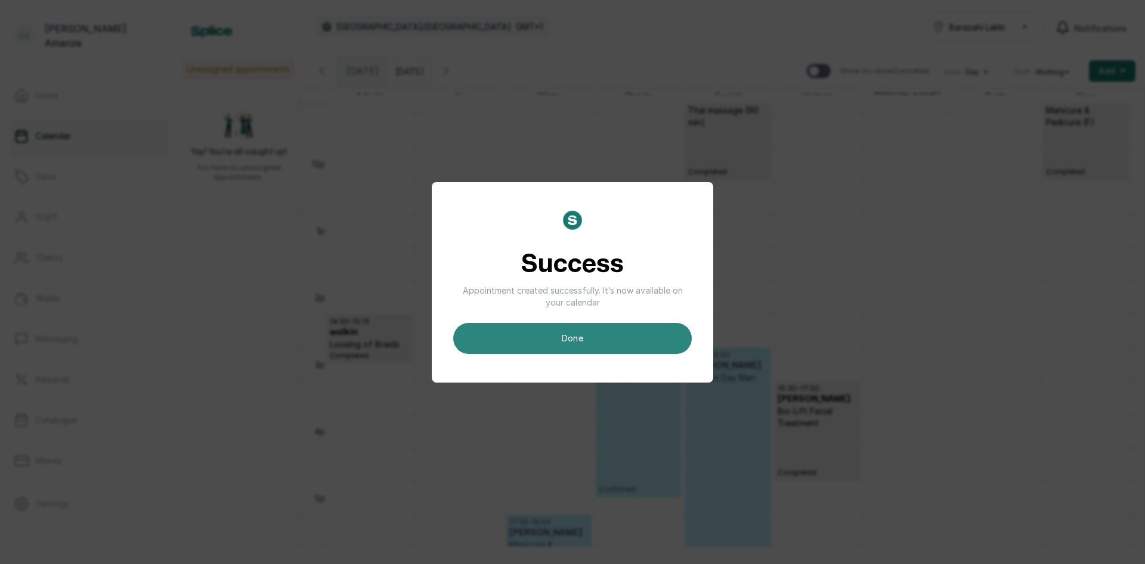
click at [551, 350] on button "done" at bounding box center [572, 338] width 239 height 31
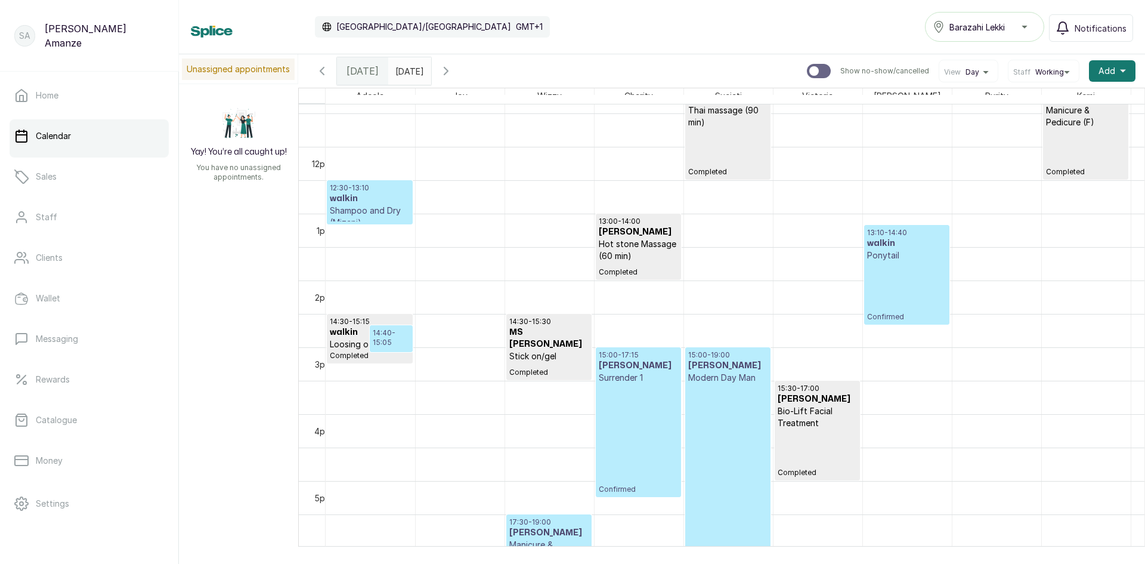
click at [393, 218] on p "Shampoo and Dry (Mizani)" at bounding box center [370, 217] width 80 height 24
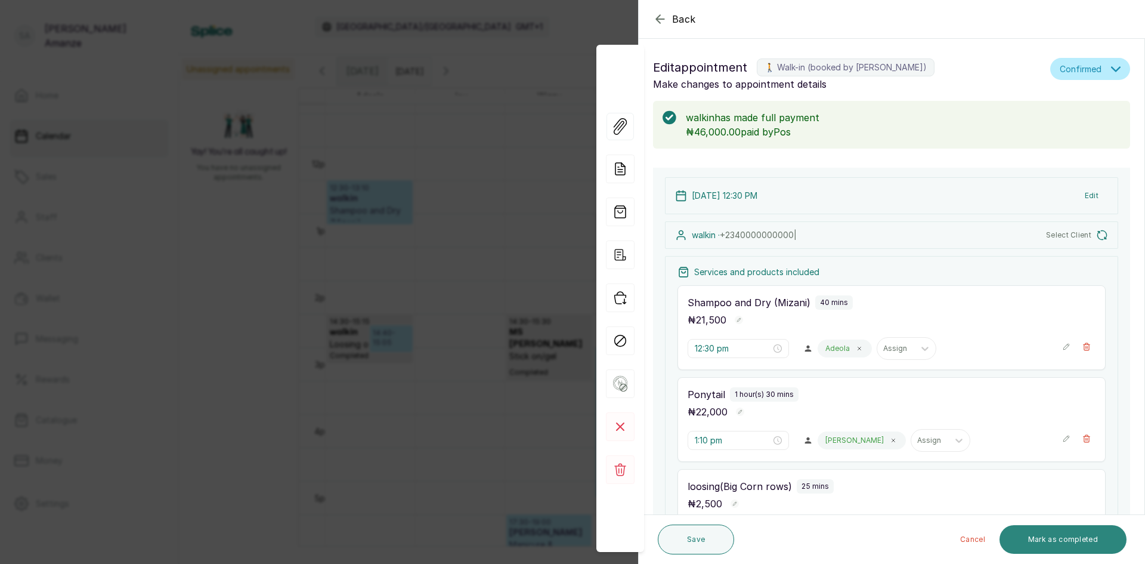
click at [1039, 539] on button "Mark as completed" at bounding box center [1063, 539] width 127 height 29
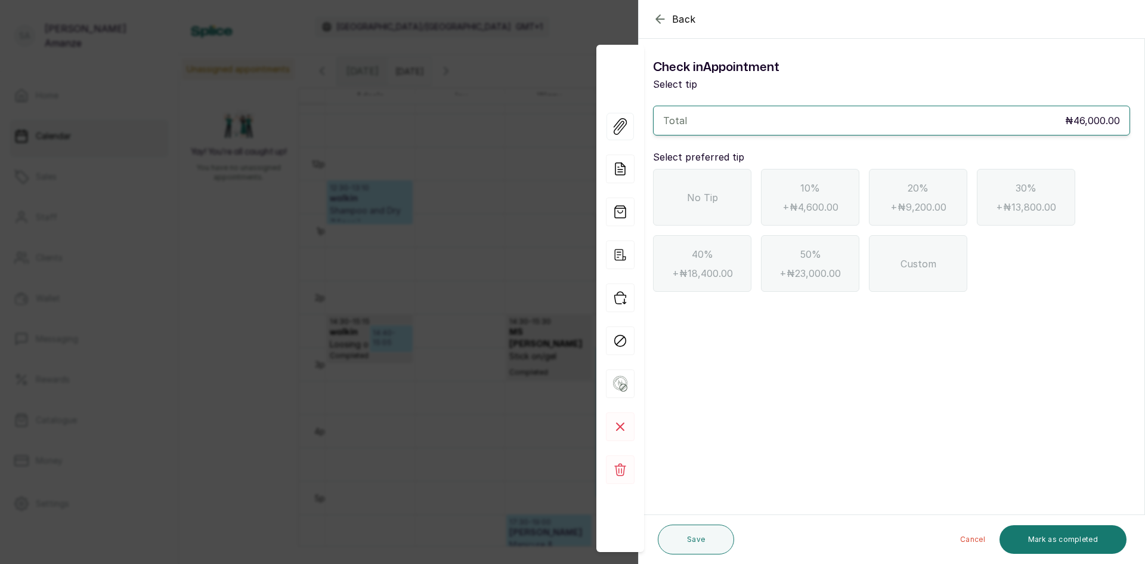
click at [700, 212] on div "No Tip" at bounding box center [702, 197] width 98 height 57
click at [1089, 545] on button "Mark as completed" at bounding box center [1063, 539] width 127 height 29
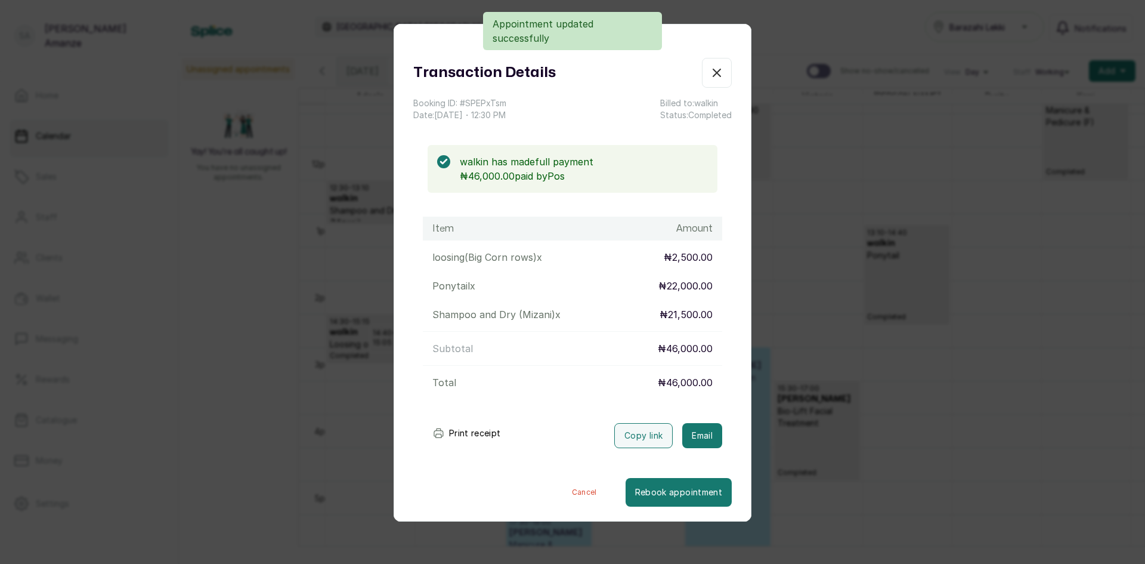
click at [713, 75] on icon "button" at bounding box center [716, 72] width 7 height 7
